Goal: Task Accomplishment & Management: Manage account settings

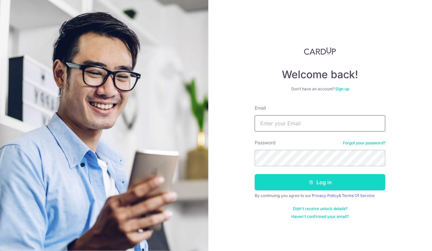
type input "[EMAIL_ADDRESS][DOMAIN_NAME]"
click at [300, 180] on button "Log in" at bounding box center [320, 182] width 131 height 16
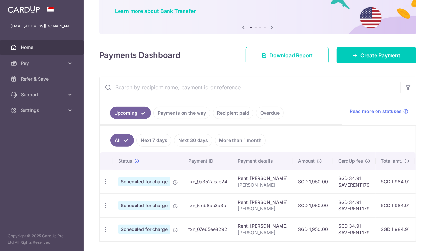
scroll to position [72, 0]
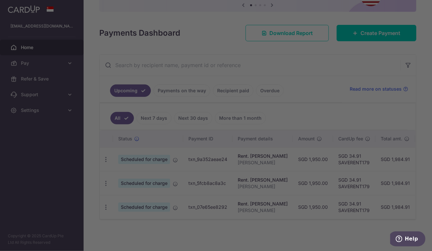
click at [105, 156] on div at bounding box center [218, 126] width 436 height 253
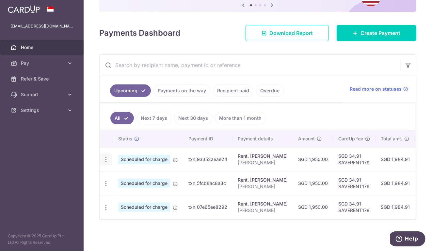
click at [104, 156] on icon "button" at bounding box center [106, 159] width 7 height 7
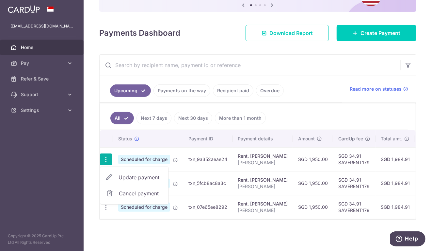
click at [139, 173] on span "Update payment" at bounding box center [141, 177] width 44 height 8
radio input "true"
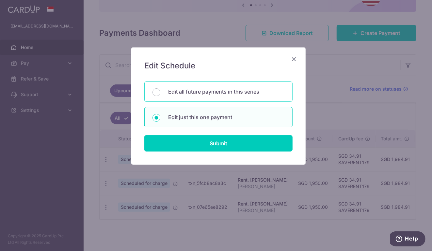
click at [196, 90] on p "Edit all future payments in this series" at bounding box center [226, 92] width 116 height 8
click at [160, 90] on input "Edit all future payments in this series" at bounding box center [157, 92] width 8 height 8
radio input "true"
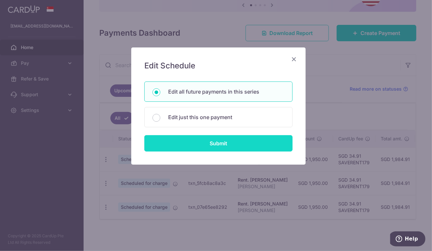
click at [220, 138] on input "Submit" at bounding box center [218, 143] width 148 height 16
radio input "true"
type input "1,950.00"
type input "JERALDEEN LEE"
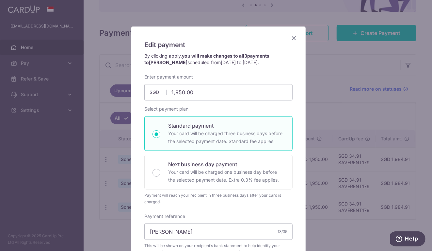
scroll to position [22, 0]
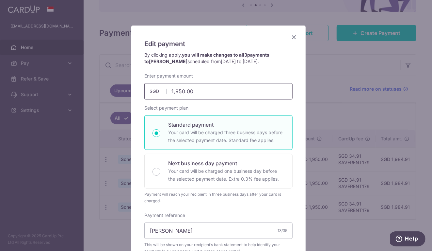
drag, startPoint x: 198, startPoint y: 92, endPoint x: 173, endPoint y: 90, distance: 24.9
click at [173, 90] on input "1,950.00" at bounding box center [218, 91] width 148 height 16
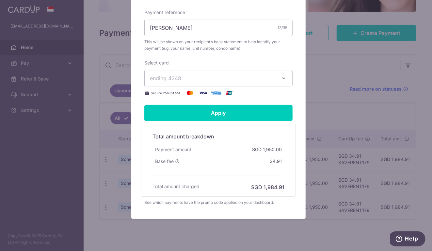
scroll to position [225, 0]
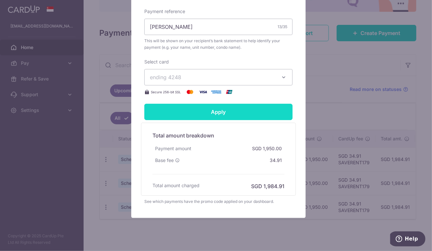
type input "1,630.00"
click at [226, 114] on input "Apply" at bounding box center [218, 112] width 148 height 16
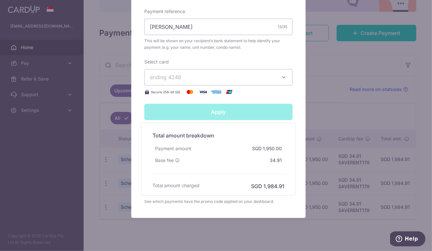
type input "Successfully Applied"
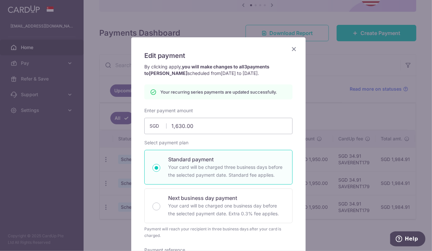
scroll to position [0, 0]
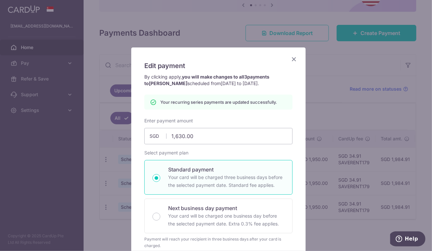
click at [291, 60] on icon "Close" at bounding box center [294, 59] width 8 height 8
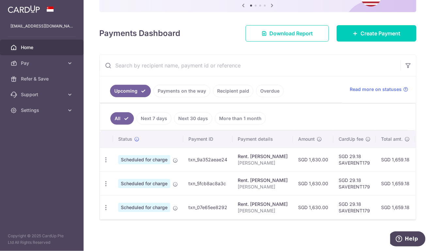
scroll to position [72, 0]
